Goal: Transaction & Acquisition: Purchase product/service

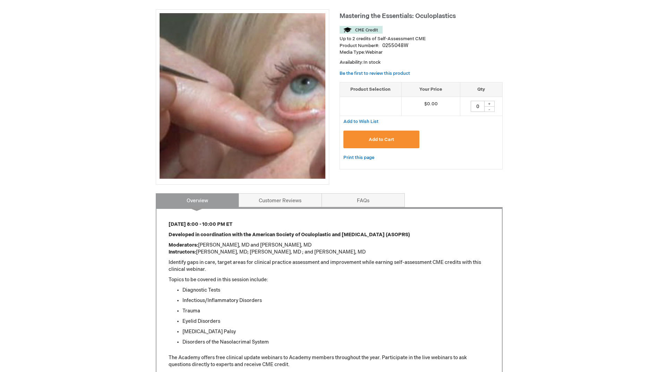
scroll to position [35, 0]
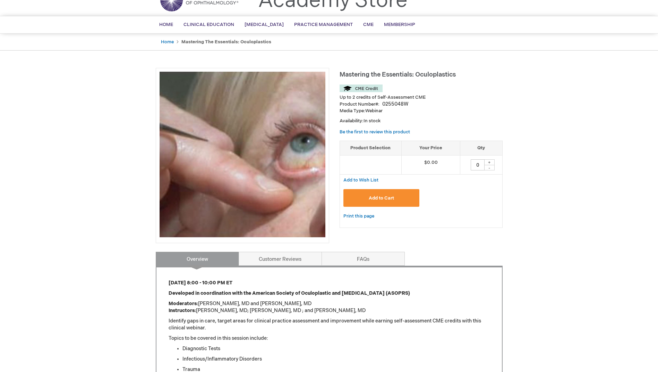
click at [385, 190] on button "Add to Cart" at bounding box center [381, 198] width 76 height 18
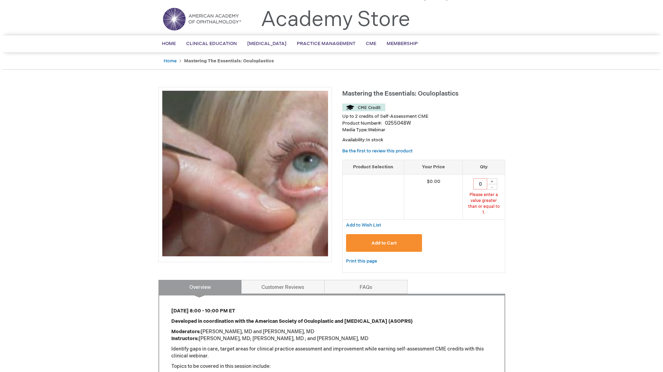
scroll to position [8, 0]
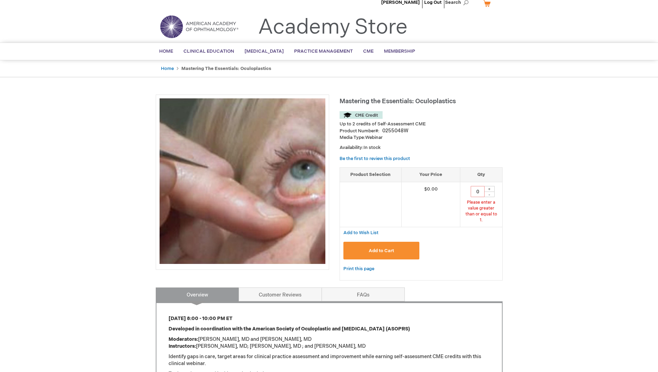
click at [486, 191] on div "+" at bounding box center [489, 189] width 10 height 6
type input "1"
click at [504, 253] on main "Mastering the Essentials: Oculoplastics Up to 2 credits of Self-Assessment CME …" at bounding box center [328, 305] width 357 height 434
click at [403, 245] on button "Add to Cart" at bounding box center [381, 251] width 76 height 18
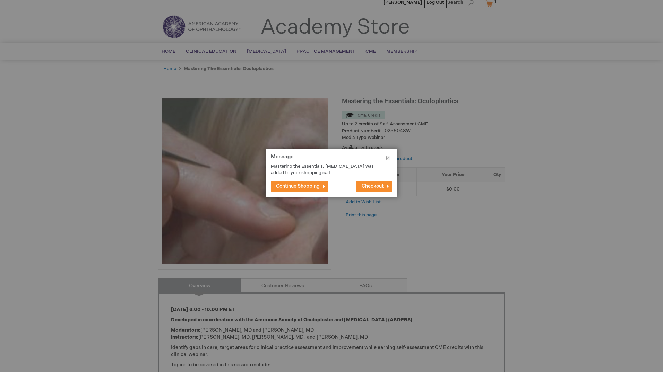
click at [377, 191] on button "Checkout" at bounding box center [374, 186] width 36 height 10
click at [374, 187] on span "Checkout" at bounding box center [373, 186] width 22 height 6
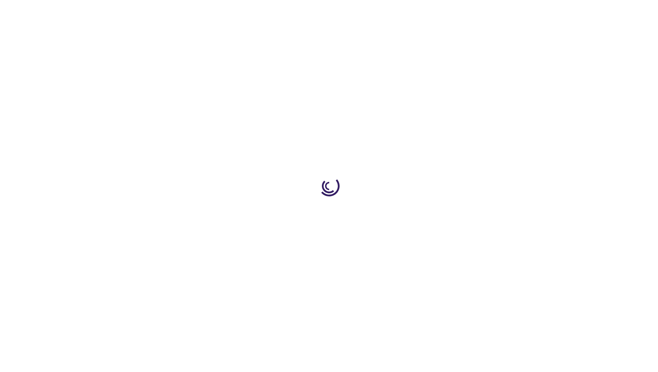
select select "US"
select select "45"
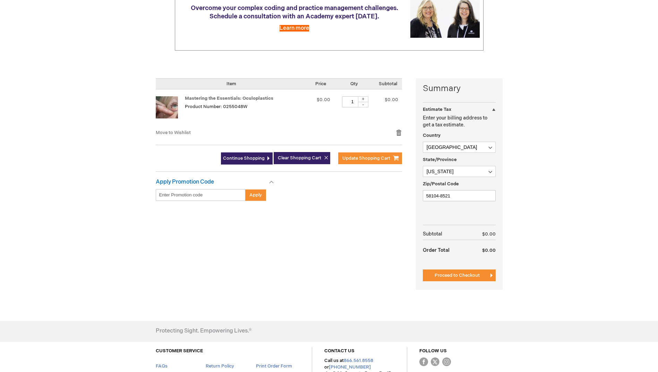
scroll to position [104, 0]
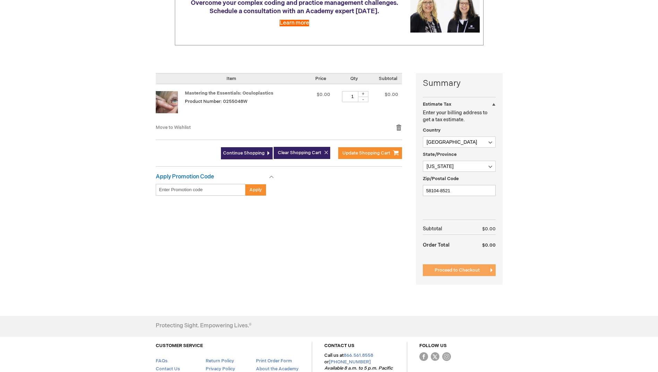
click at [444, 272] on span "Proceed to Checkout" at bounding box center [456, 271] width 45 height 6
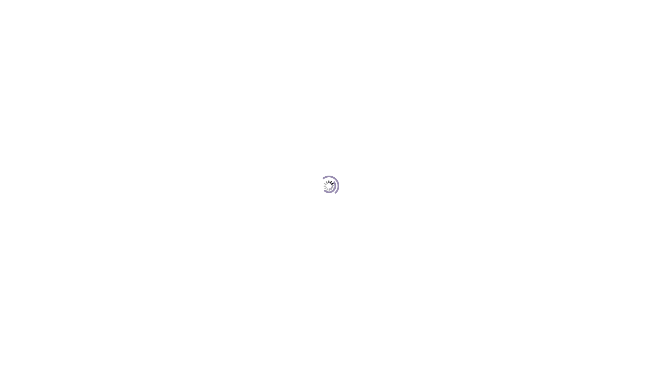
scroll to position [95, 0]
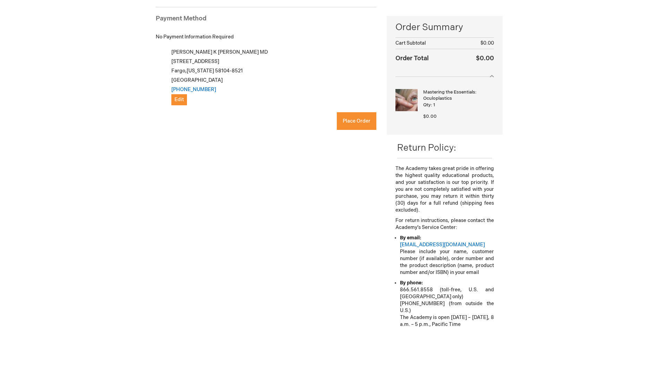
checkbox input "true"
click at [367, 119] on span "Place Order" at bounding box center [356, 121] width 28 height 6
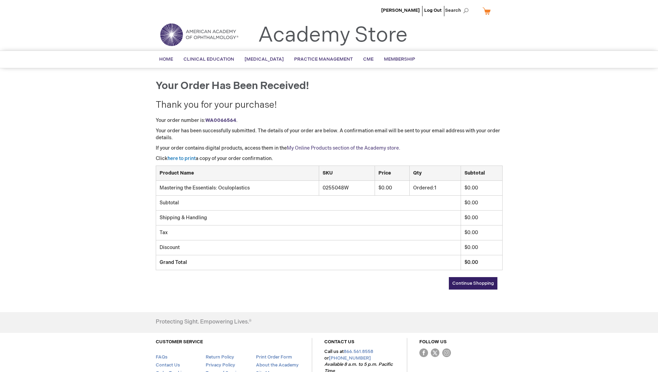
click at [342, 149] on link "My Online Products section of the Academy store." at bounding box center [343, 148] width 113 height 6
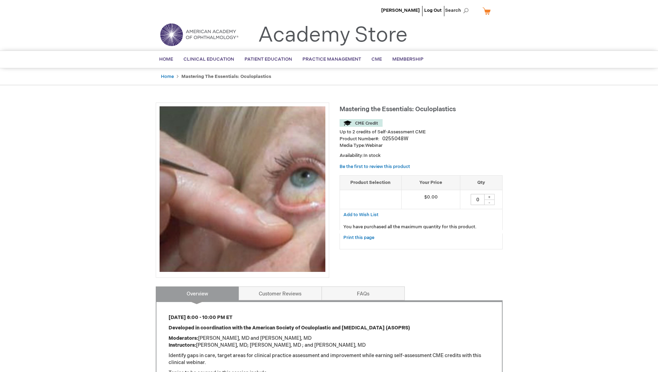
click at [166, 73] on li "Home" at bounding box center [170, 76] width 19 height 7
click at [166, 76] on link "Home" at bounding box center [167, 77] width 13 height 6
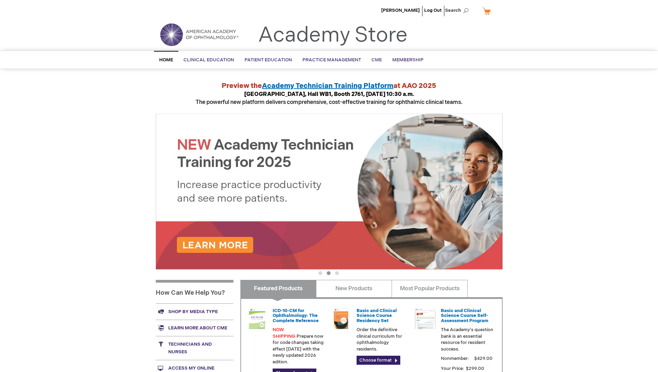
scroll to position [35, 0]
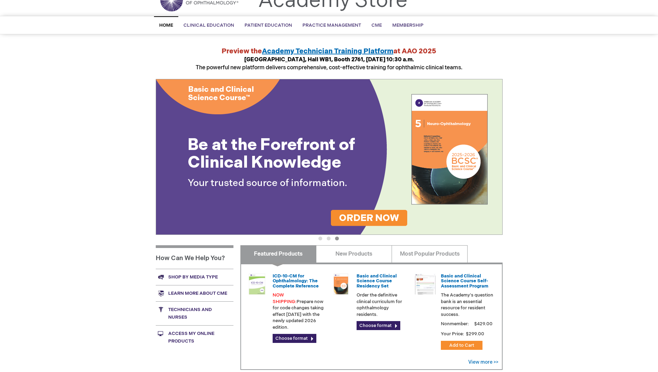
click at [188, 333] on link "Access My Online Products" at bounding box center [195, 337] width 78 height 24
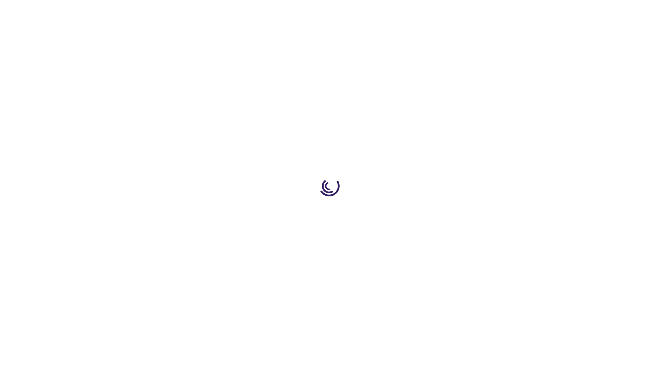
type input "0"
